Goal: Information Seeking & Learning: Find specific fact

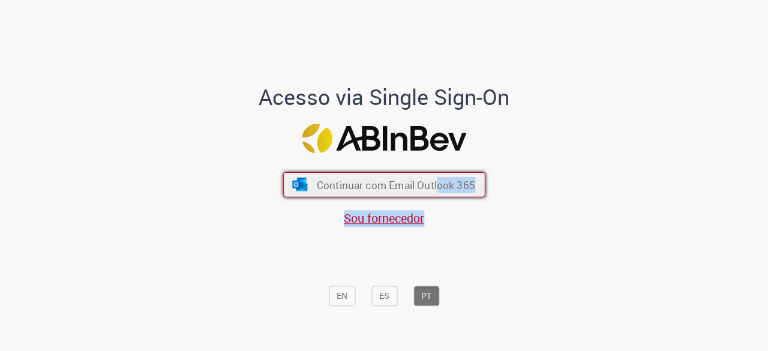
drag, startPoint x: 420, startPoint y: 202, endPoint x: 434, endPoint y: 195, distance: 16.1
click at [434, 195] on div "Continuar com Email Outlook 365 Sou fornecedor" at bounding box center [384, 193] width 198 height 67
click at [434, 195] on button "Continuar com Email Outlook 365" at bounding box center [384, 184] width 202 height 25
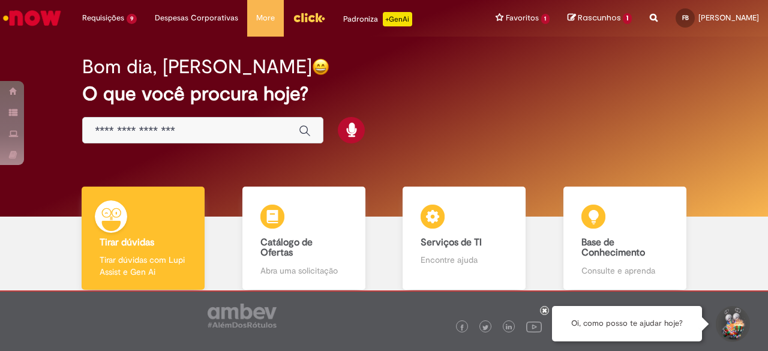
drag, startPoint x: 639, startPoint y: 19, endPoint x: 633, endPoint y: 17, distance: 6.1
click at [641, 17] on div "Reportar problema Artigos Não encontrou base de conhecimento Catálogo Não foram…" at bounding box center [654, 18] width 26 height 37
click at [650, 17] on icon "Search from all sources" at bounding box center [654, 11] width 8 height 22
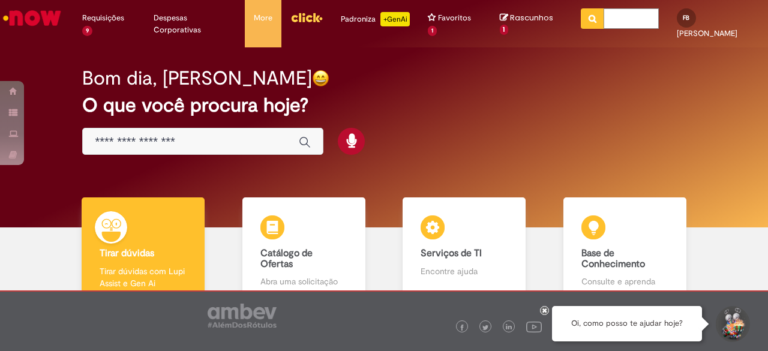
click at [633, 17] on input "text" at bounding box center [630, 18] width 55 height 20
type input "*"
type input "**********"
click button "Pesquisar" at bounding box center [592, 18] width 23 height 20
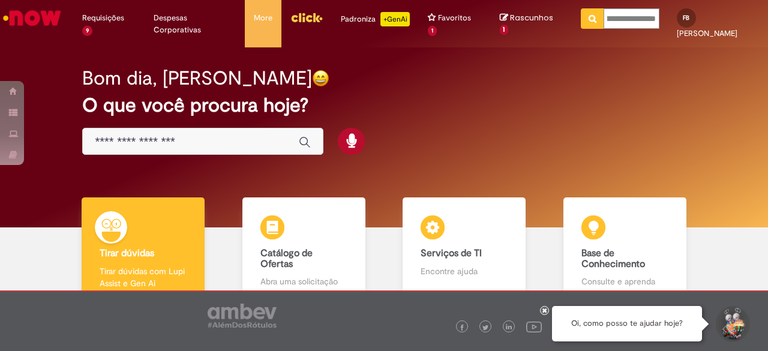
type input "**********"
